Goal: Transaction & Acquisition: Purchase product/service

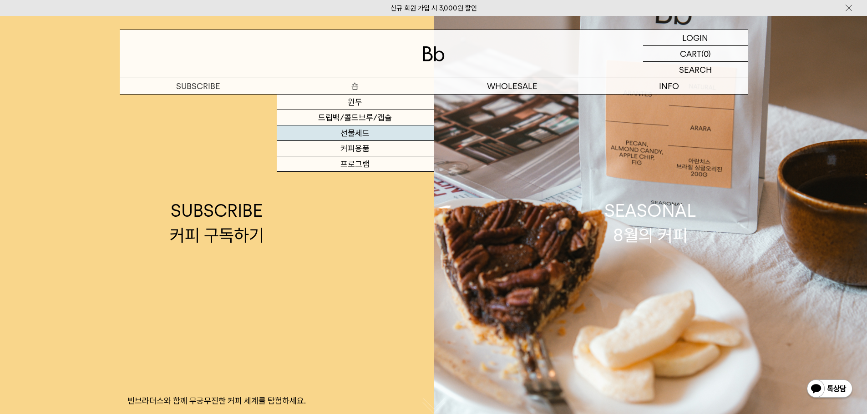
click at [349, 134] on link "선물세트" at bounding box center [355, 133] width 157 height 15
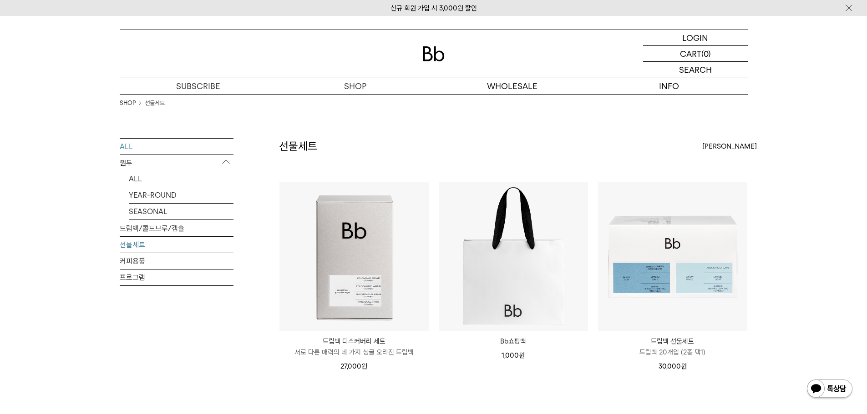
click at [133, 146] on link "ALL" at bounding box center [177, 147] width 114 height 16
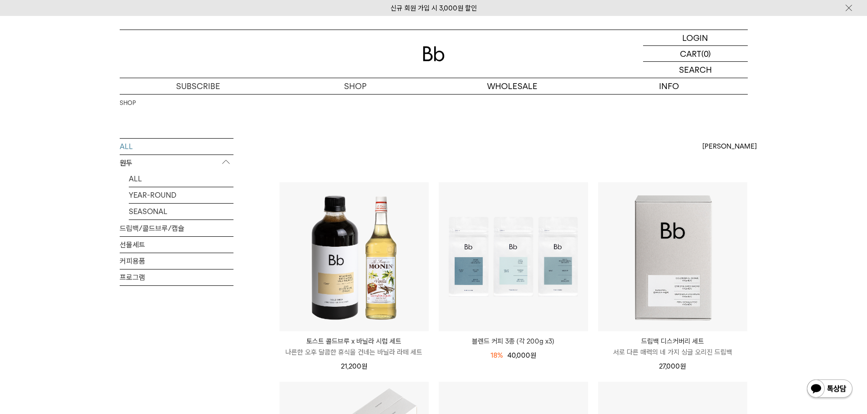
click at [426, 54] on img at bounding box center [434, 53] width 22 height 15
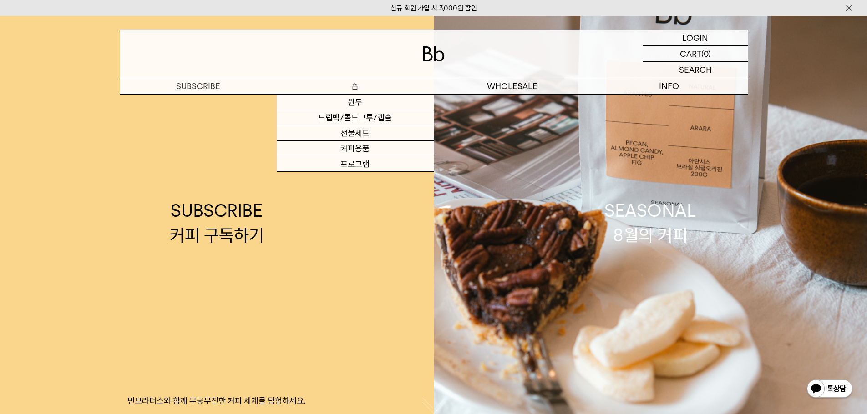
click at [359, 88] on p "숍" at bounding box center [355, 86] width 157 height 16
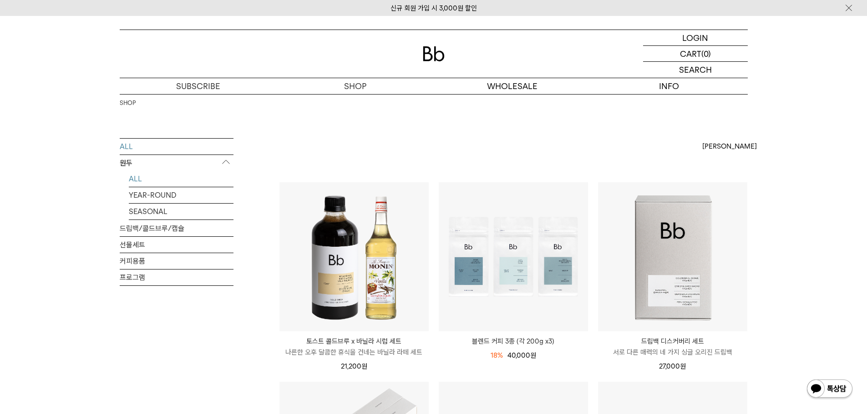
click at [136, 181] on link "ALL" at bounding box center [181, 179] width 105 height 16
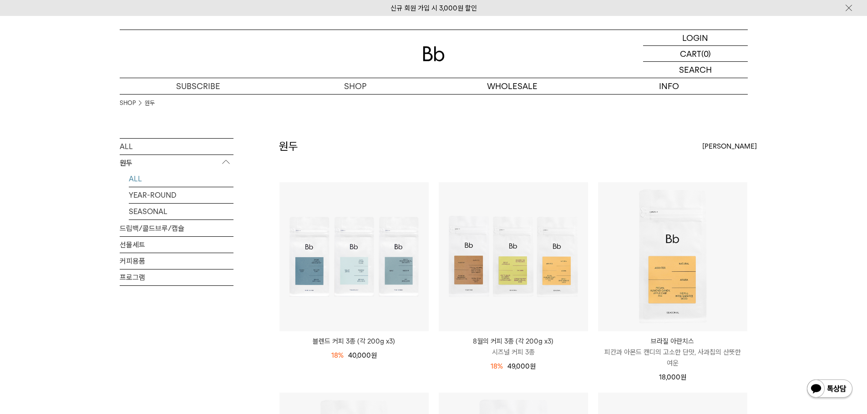
scroll to position [45, 0]
